Goal: Task Accomplishment & Management: Manage account settings

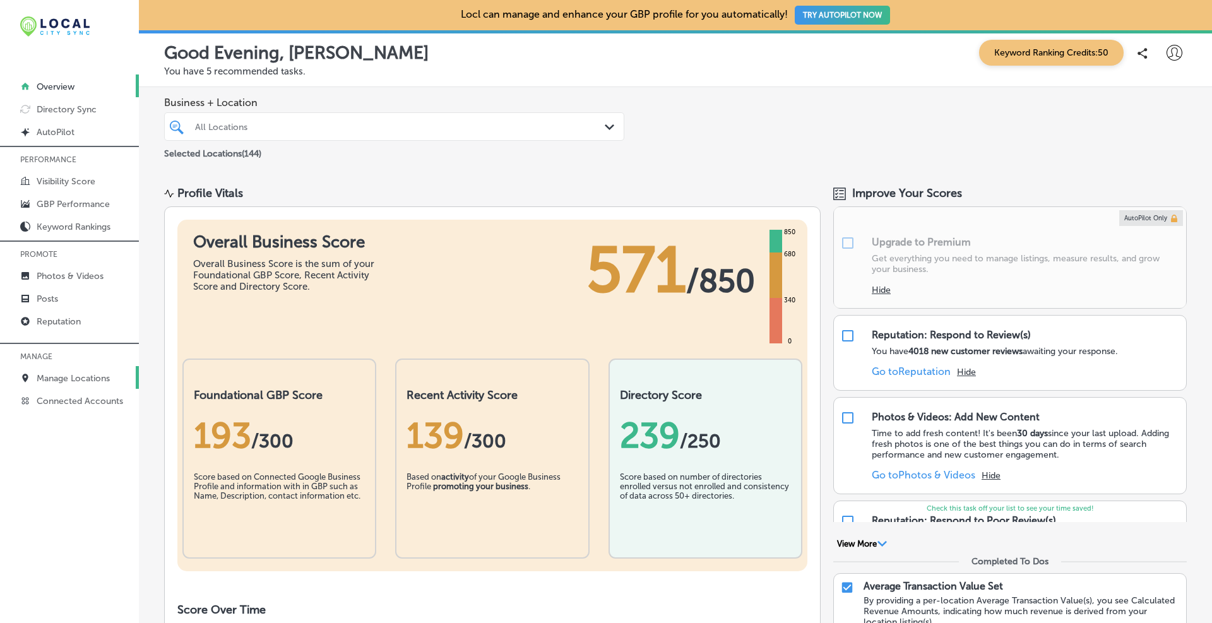
click at [69, 381] on p "Manage Locations" at bounding box center [73, 378] width 73 height 11
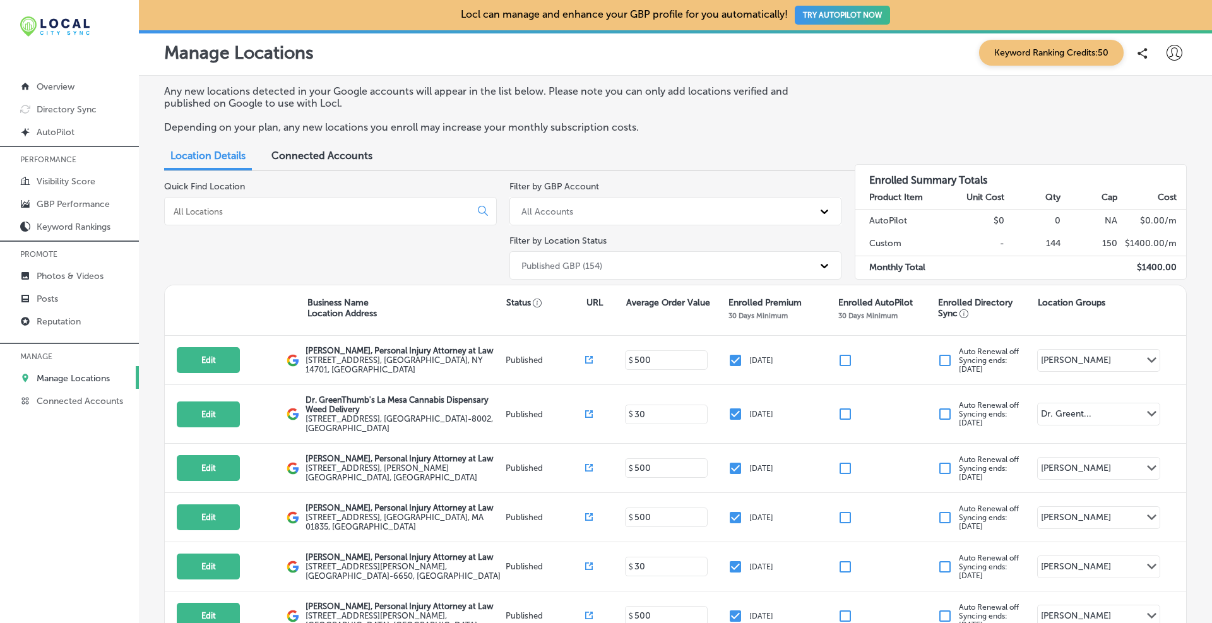
click at [566, 218] on div "All Accounts" at bounding box center [664, 211] width 299 height 21
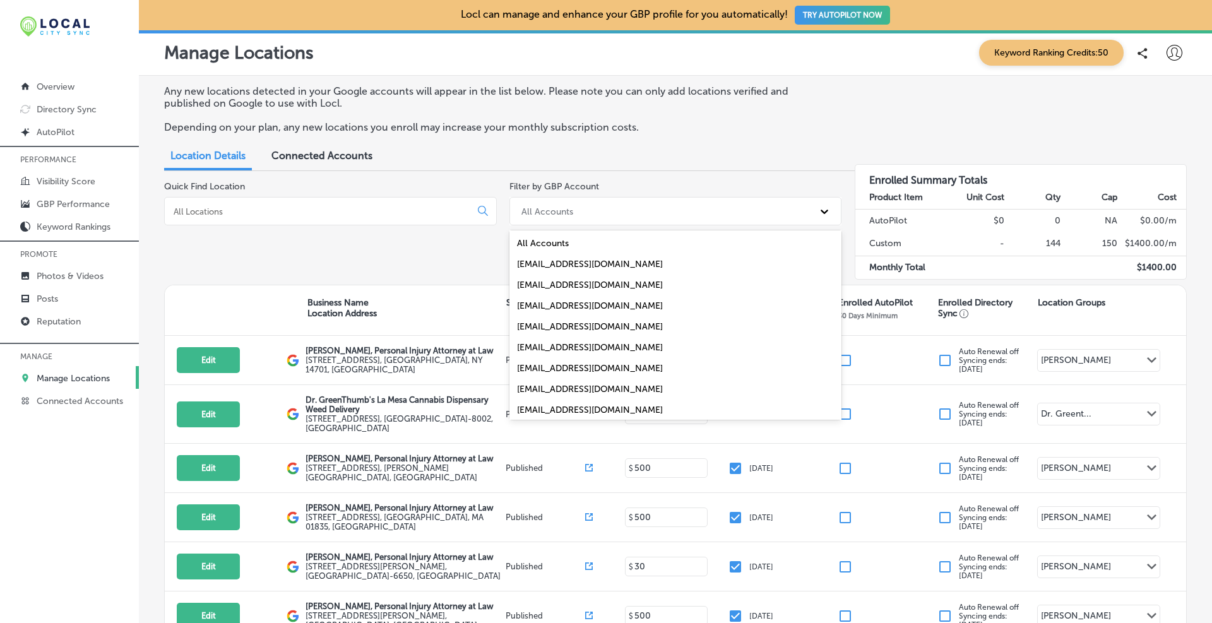
click at [574, 371] on div "[EMAIL_ADDRESS][DOMAIN_NAME]" at bounding box center [675, 368] width 333 height 21
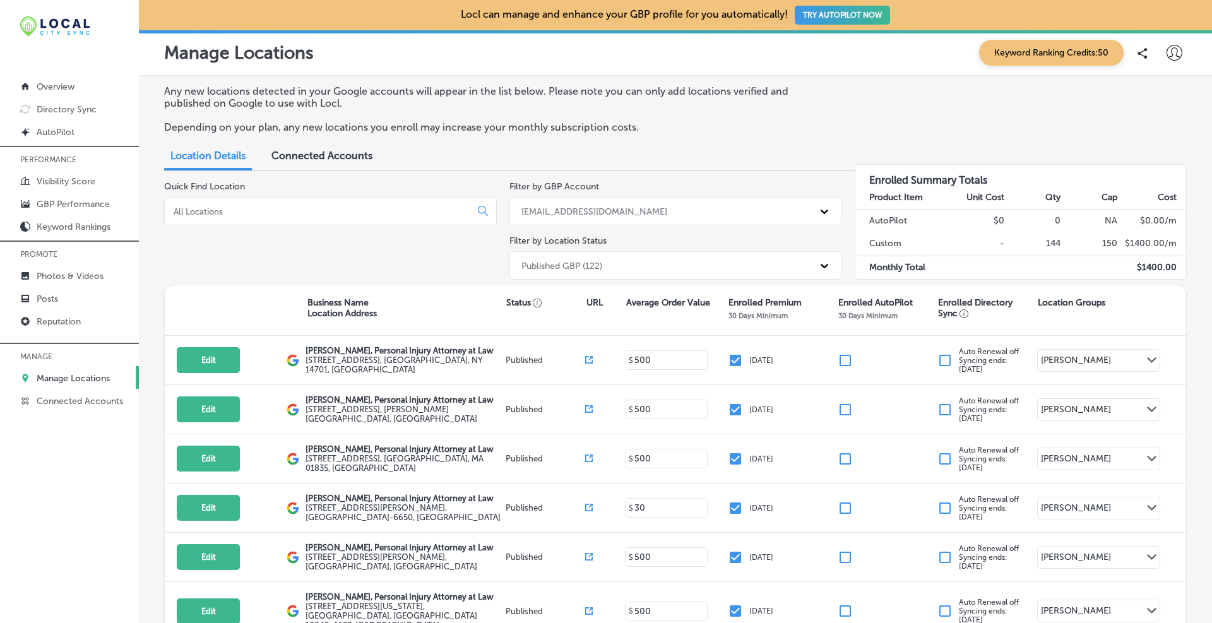
click at [617, 269] on div "Published GBP (122)" at bounding box center [664, 265] width 299 height 21
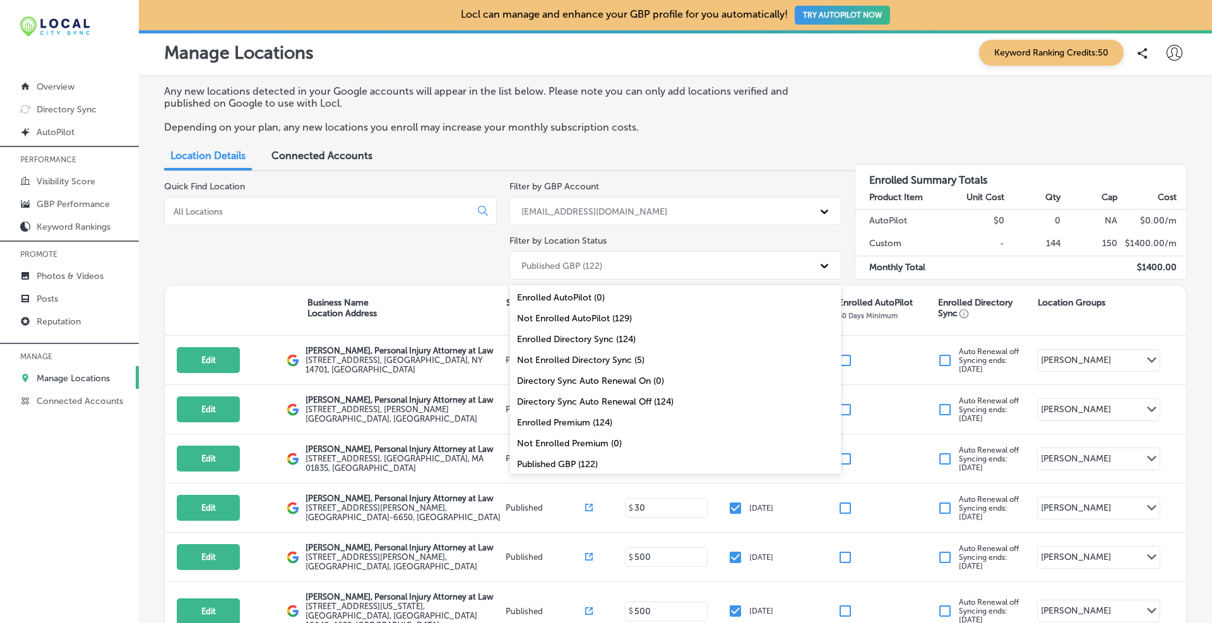
scroll to position [8, 0]
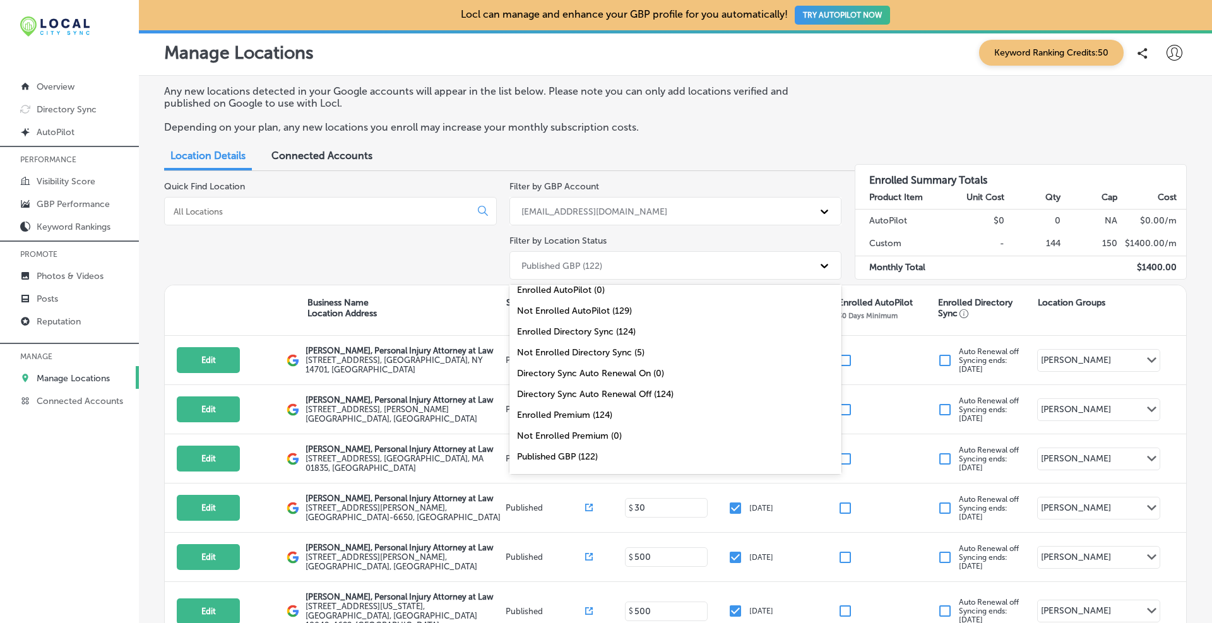
click at [549, 418] on div "Enrolled Premium (124)" at bounding box center [675, 415] width 333 height 21
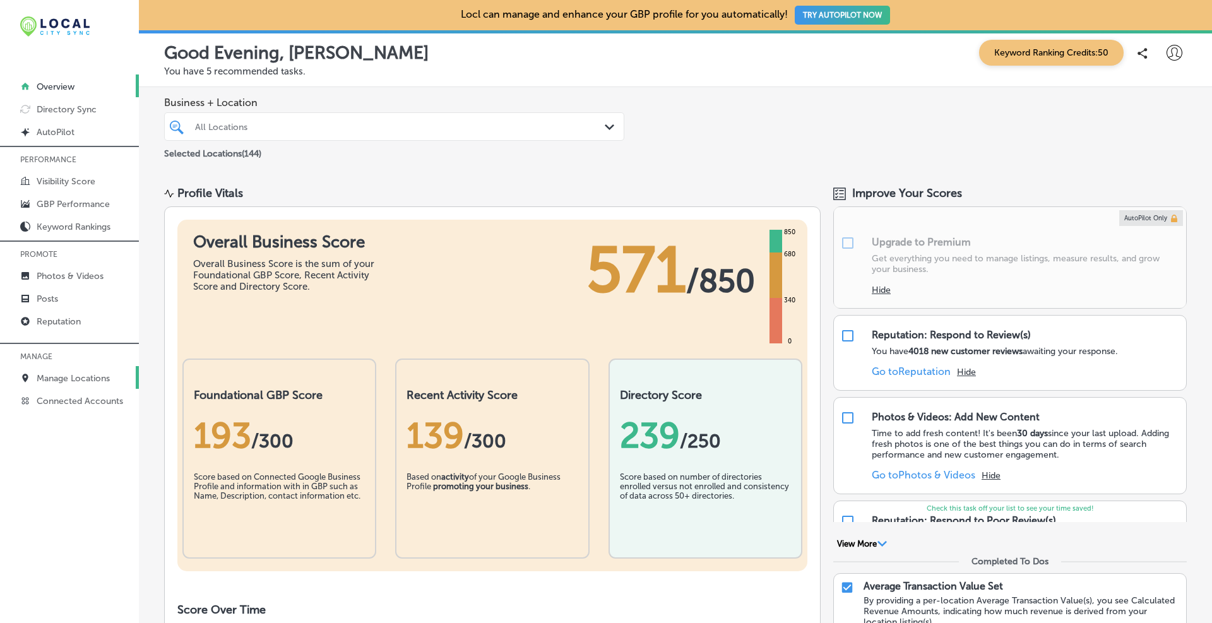
click at [58, 377] on p "Manage Locations" at bounding box center [73, 378] width 73 height 11
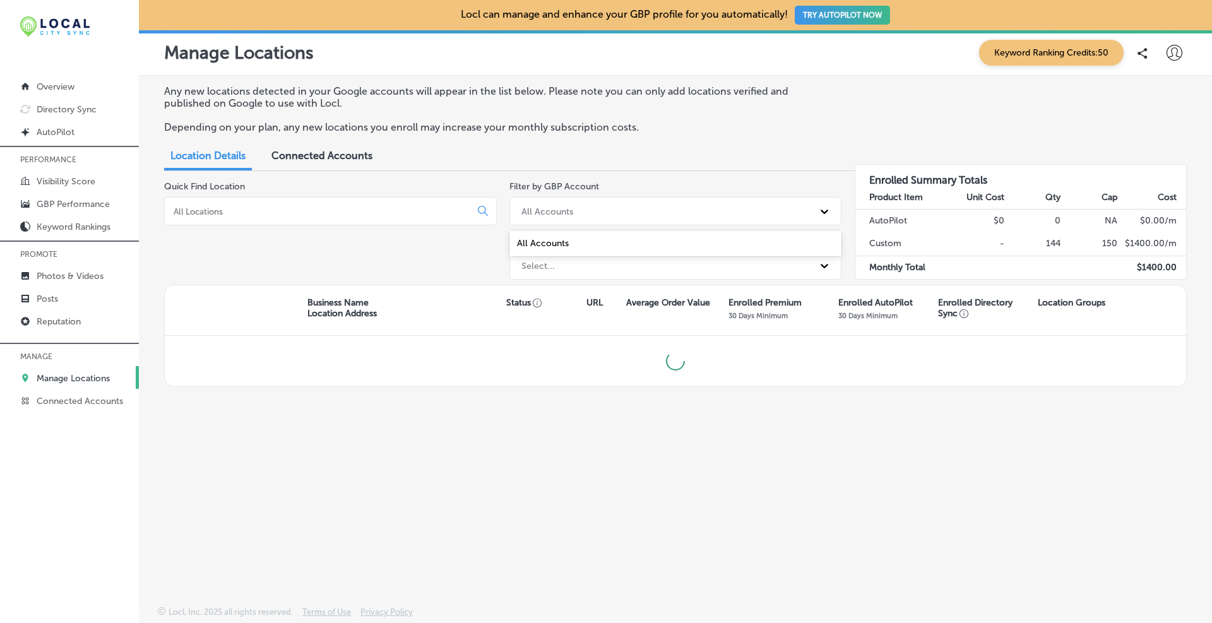
click at [589, 201] on div "All Accounts" at bounding box center [664, 211] width 299 height 21
click at [591, 211] on div "All Accounts" at bounding box center [664, 211] width 299 height 21
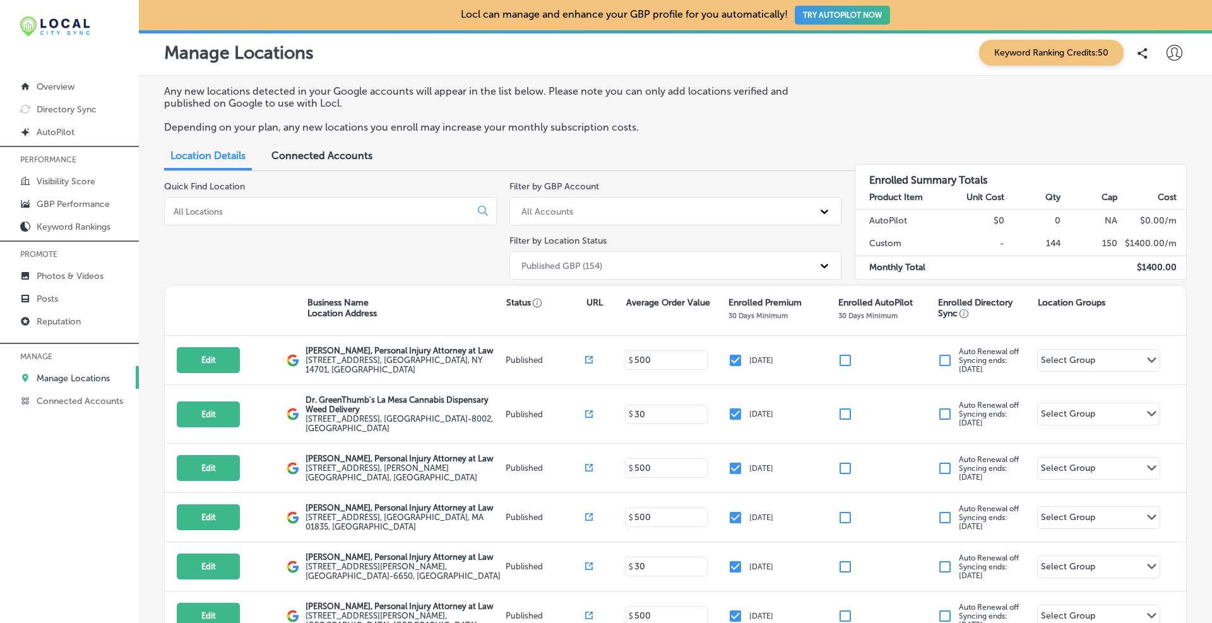
click at [591, 213] on div "All Accounts" at bounding box center [664, 211] width 299 height 21
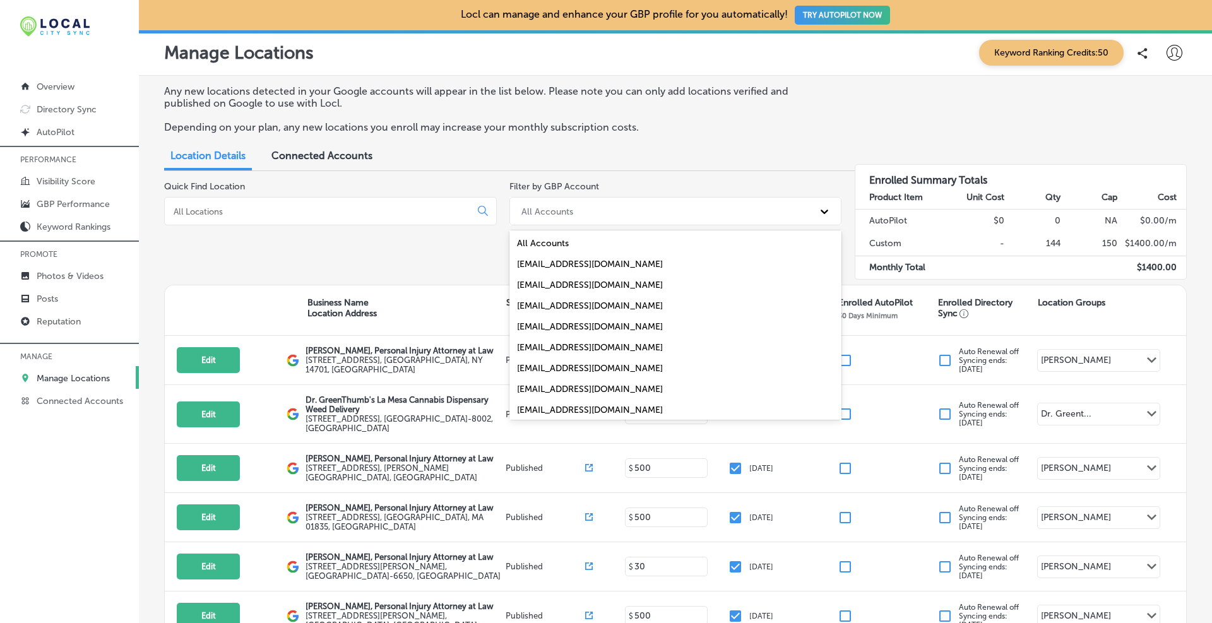
click at [573, 367] on div "[EMAIL_ADDRESS][DOMAIN_NAME]" at bounding box center [675, 368] width 333 height 21
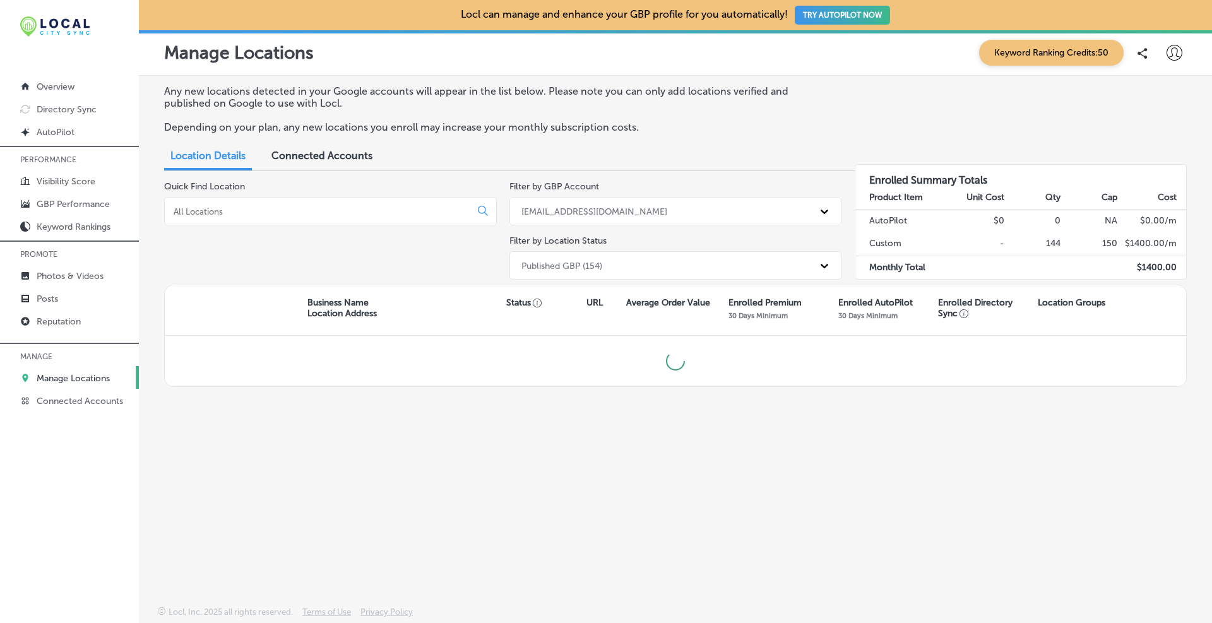
click at [588, 262] on div "Published GBP (154)" at bounding box center [561, 265] width 81 height 11
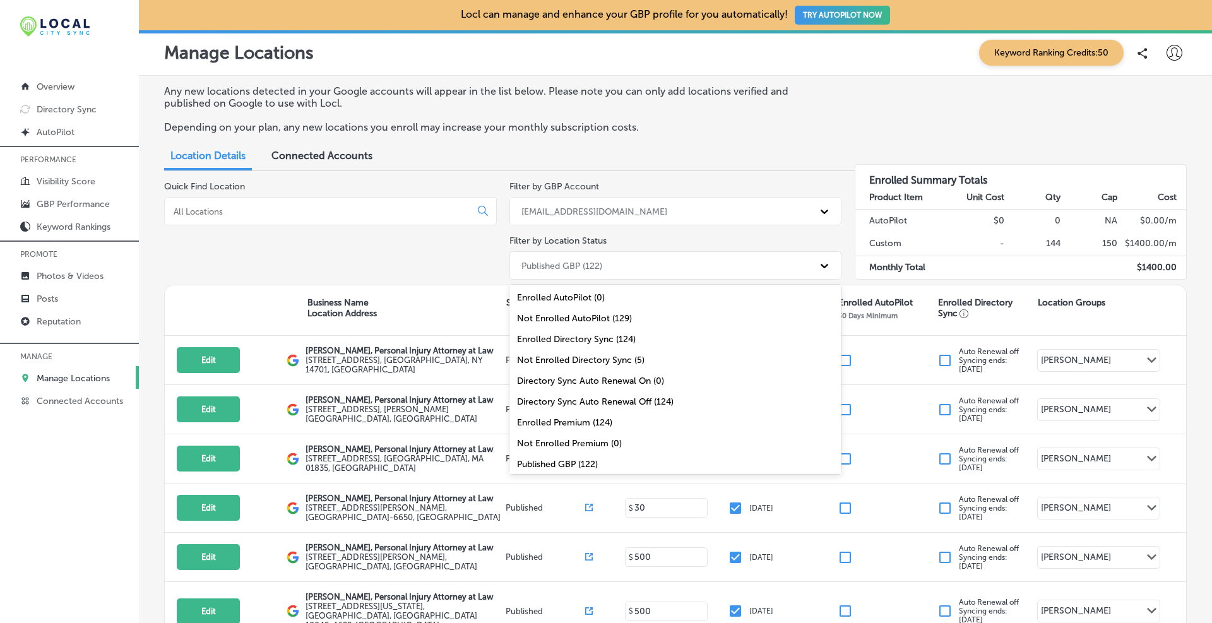
click at [577, 341] on div "Enrolled Directory Sync (124)" at bounding box center [675, 339] width 333 height 21
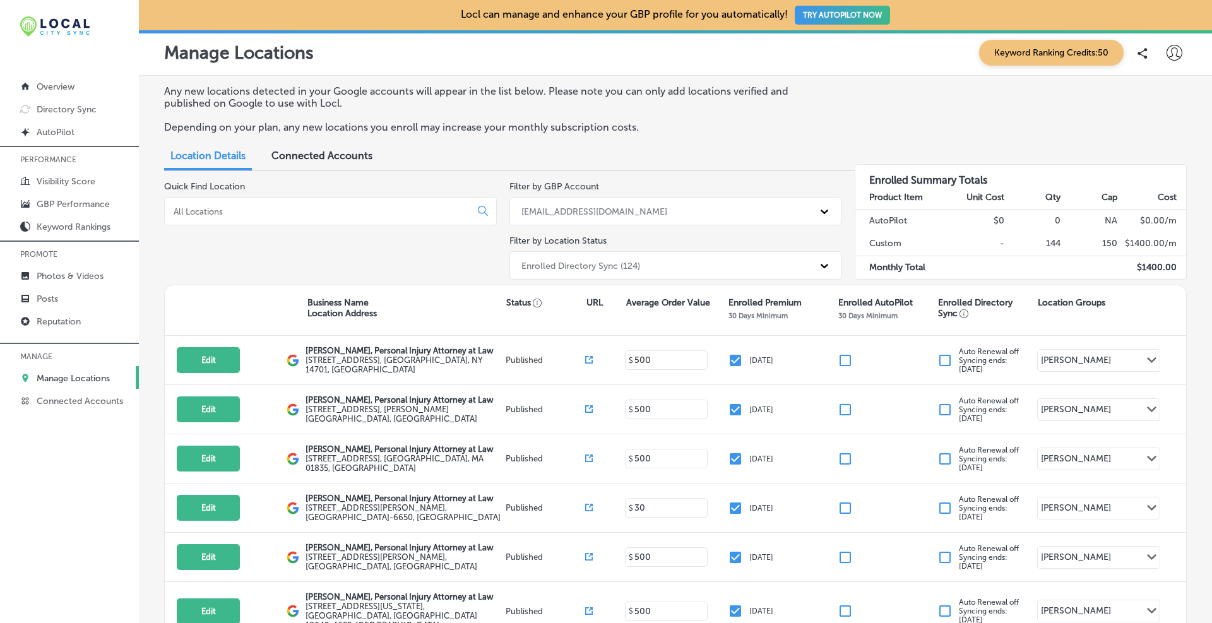
click at [239, 206] on input at bounding box center [319, 211] width 295 height 11
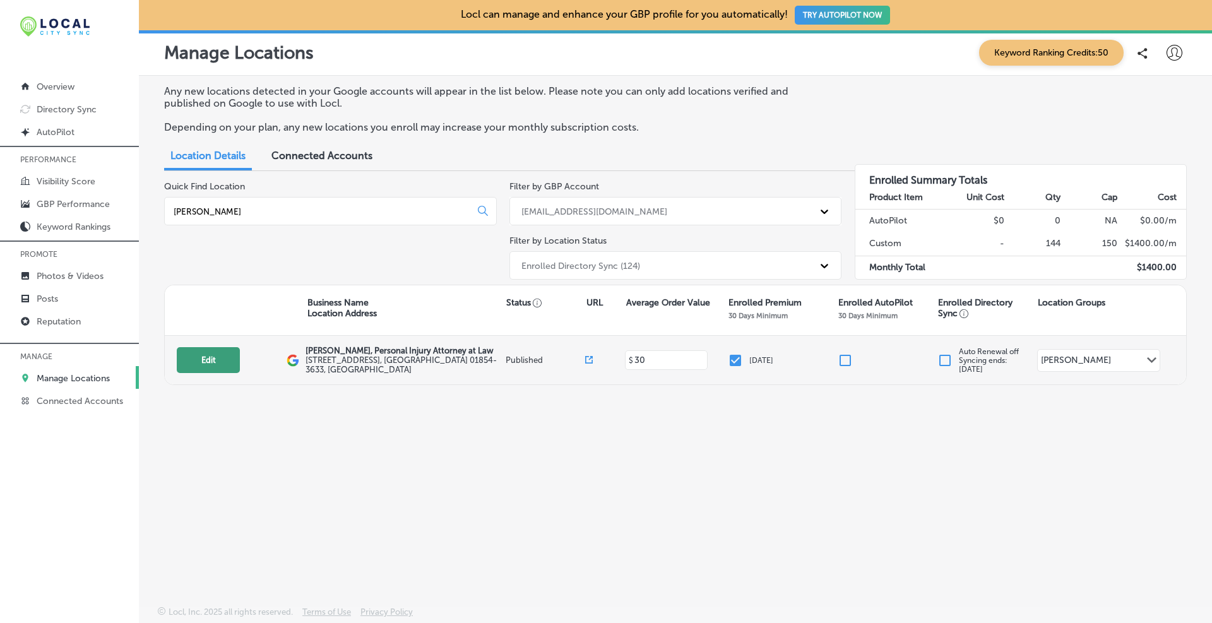
type input "[PERSON_NAME]"
click at [219, 358] on button "Edit" at bounding box center [208, 360] width 63 height 26
select select "US"
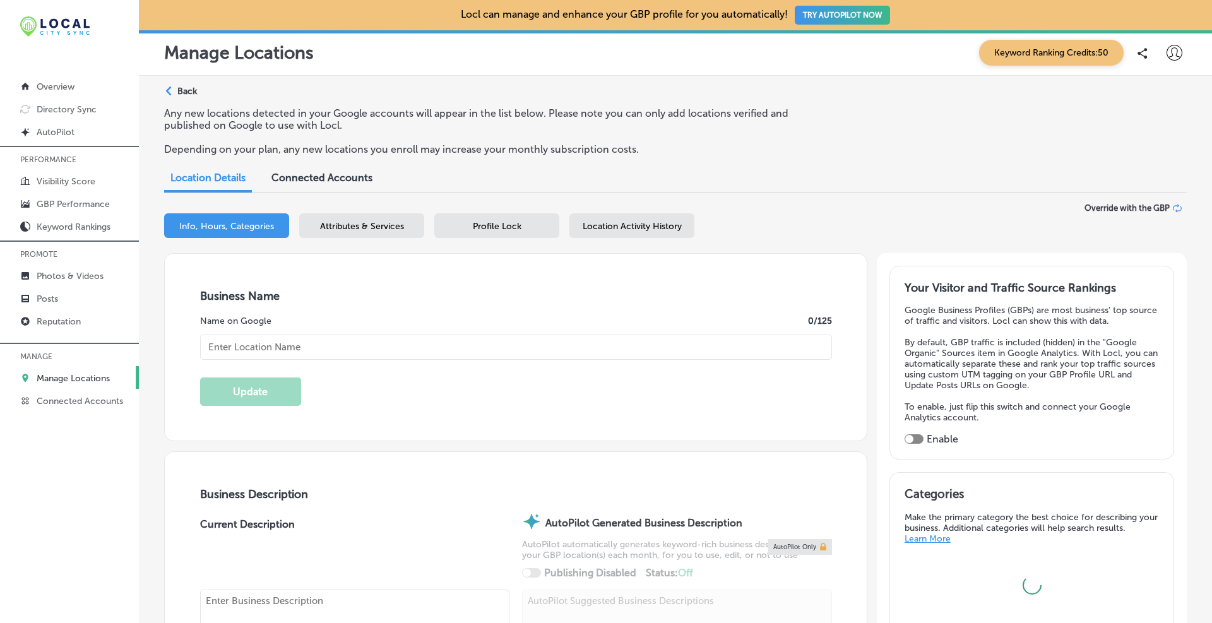
type textarea "At [PERSON_NAME], Attorney at Law, our [GEOGRAPHIC_DATA], [GEOGRAPHIC_DATA], pe…"
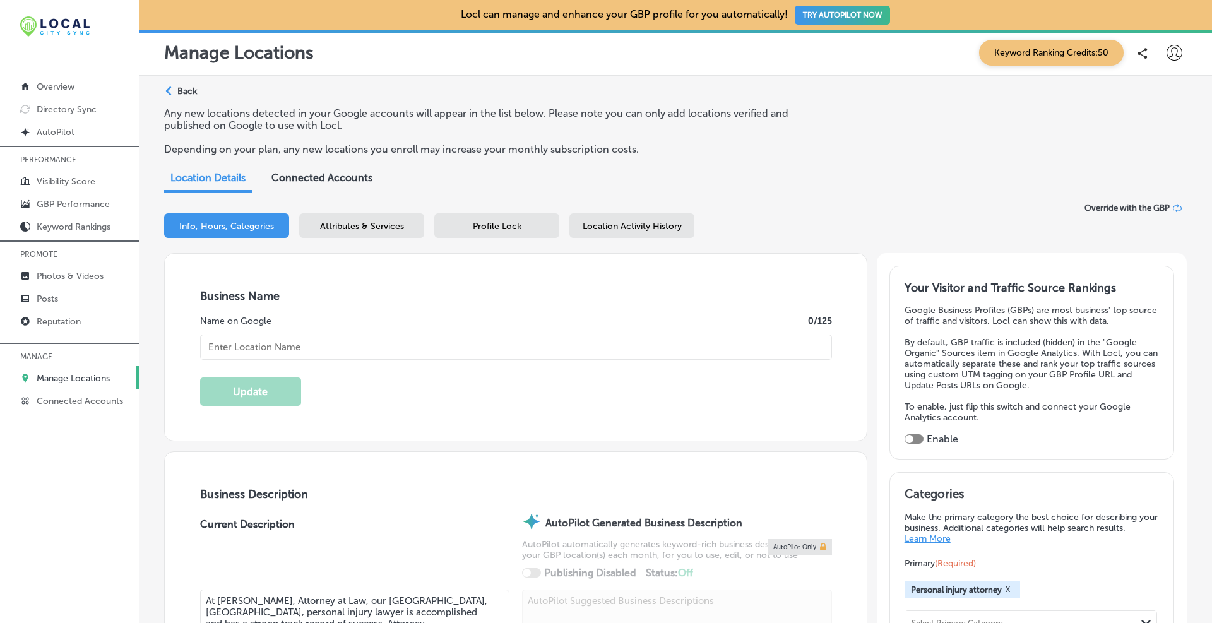
click at [528, 223] on div "Profile Lock" at bounding box center [496, 225] width 125 height 25
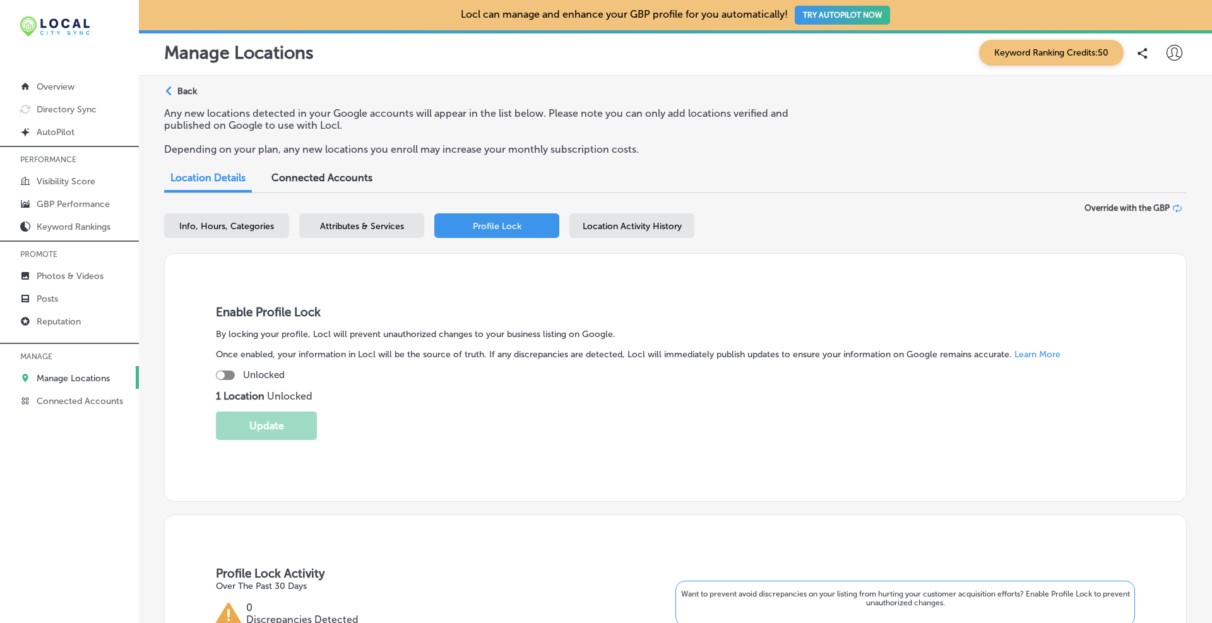
click at [221, 376] on div at bounding box center [221, 375] width 8 height 8
checkbox input "true"
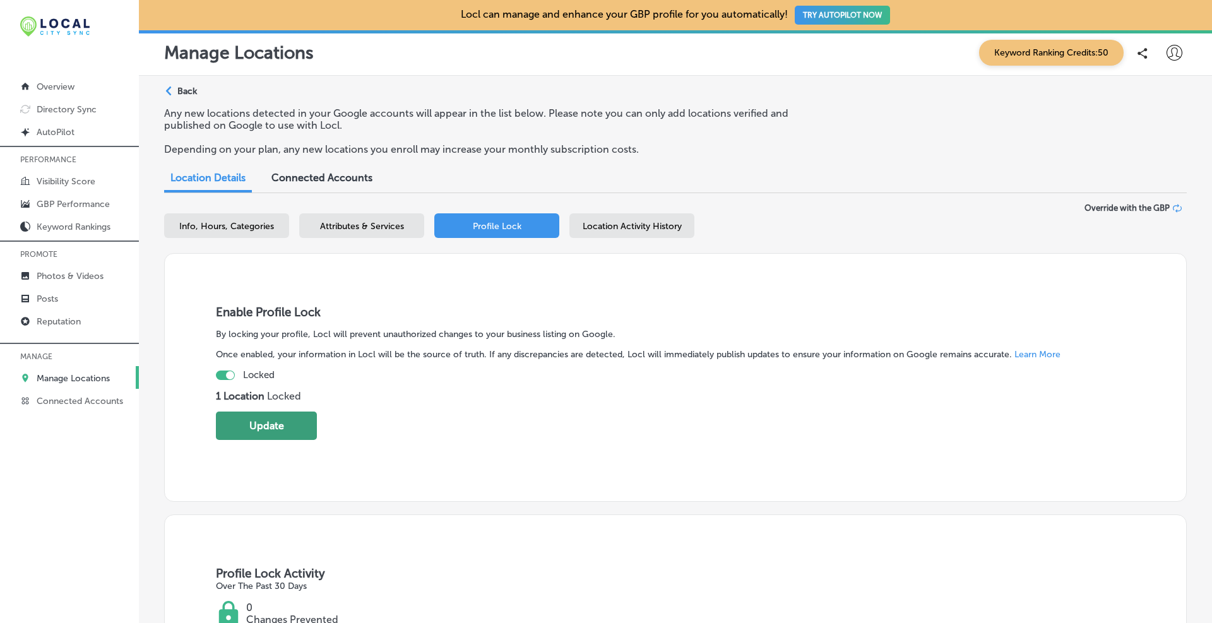
click at [261, 426] on button "Update" at bounding box center [266, 426] width 101 height 28
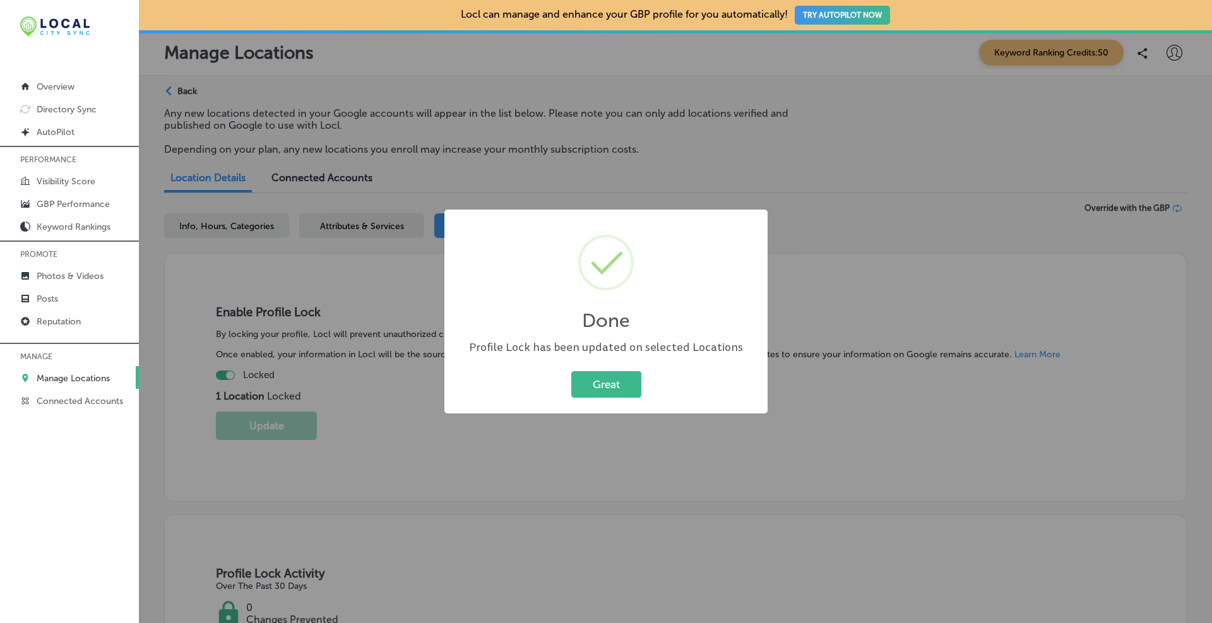
drag, startPoint x: 578, startPoint y: 381, endPoint x: 644, endPoint y: 335, distance: 80.6
click at [578, 382] on button "Great" at bounding box center [606, 384] width 70 height 26
